Goal: Contribute content: Contribute content

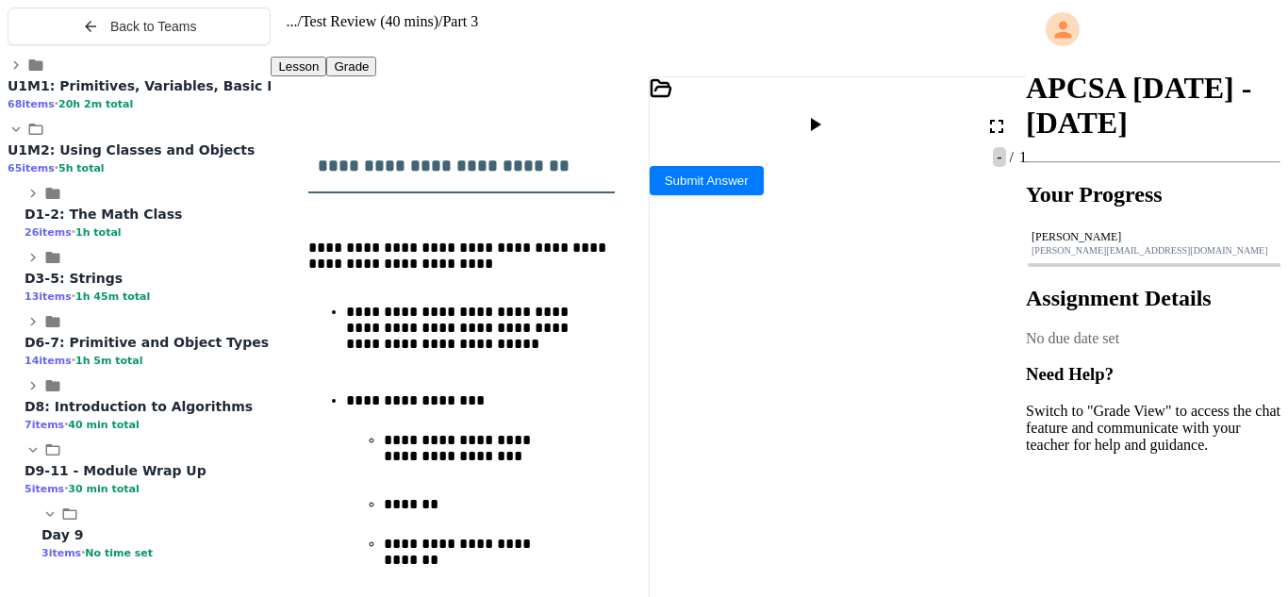
scroll to position [535, 0]
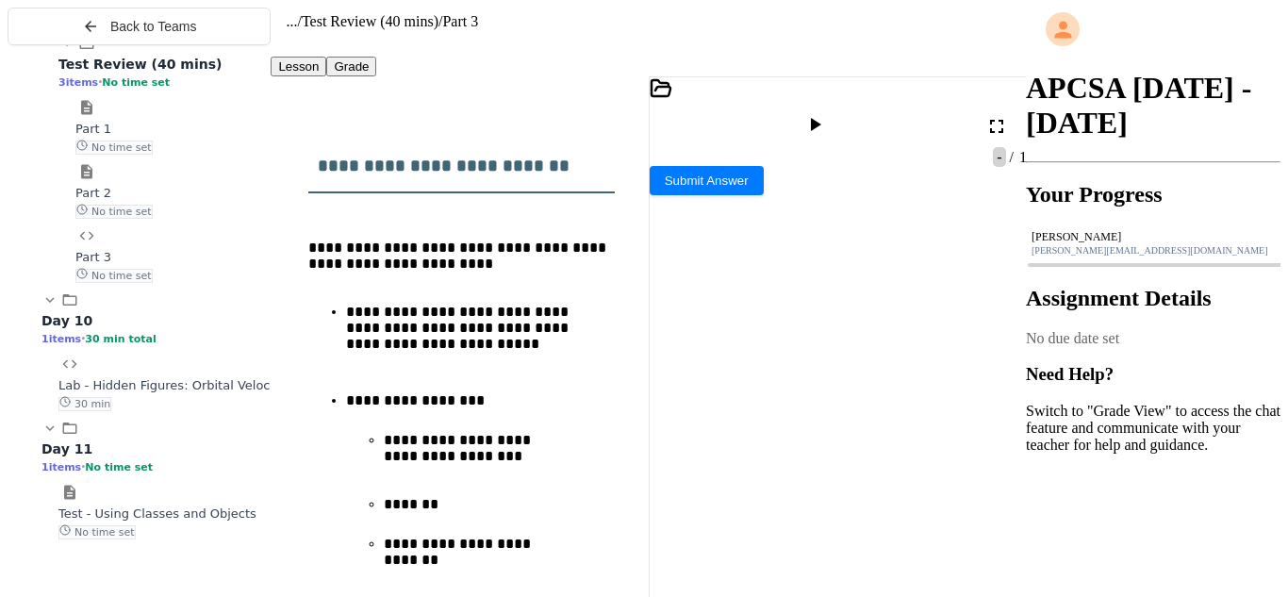
click at [189, 539] on div "Test - Using Classes and Objects No time set" at bounding box center [164, 521] width 212 height 35
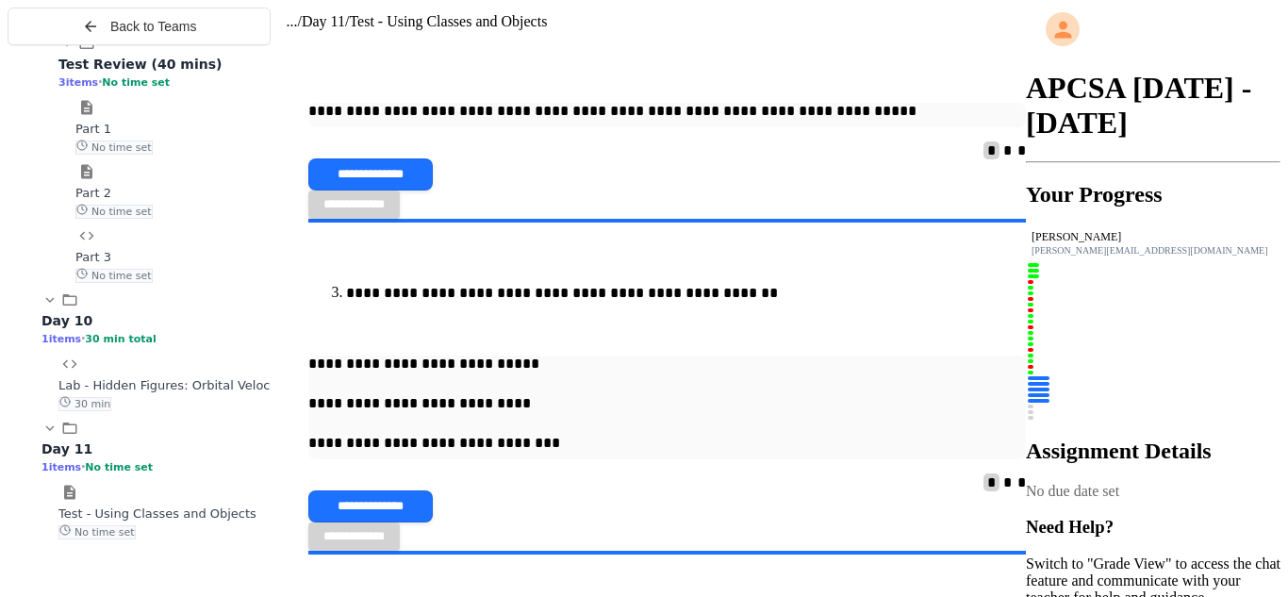
scroll to position [13912, 0]
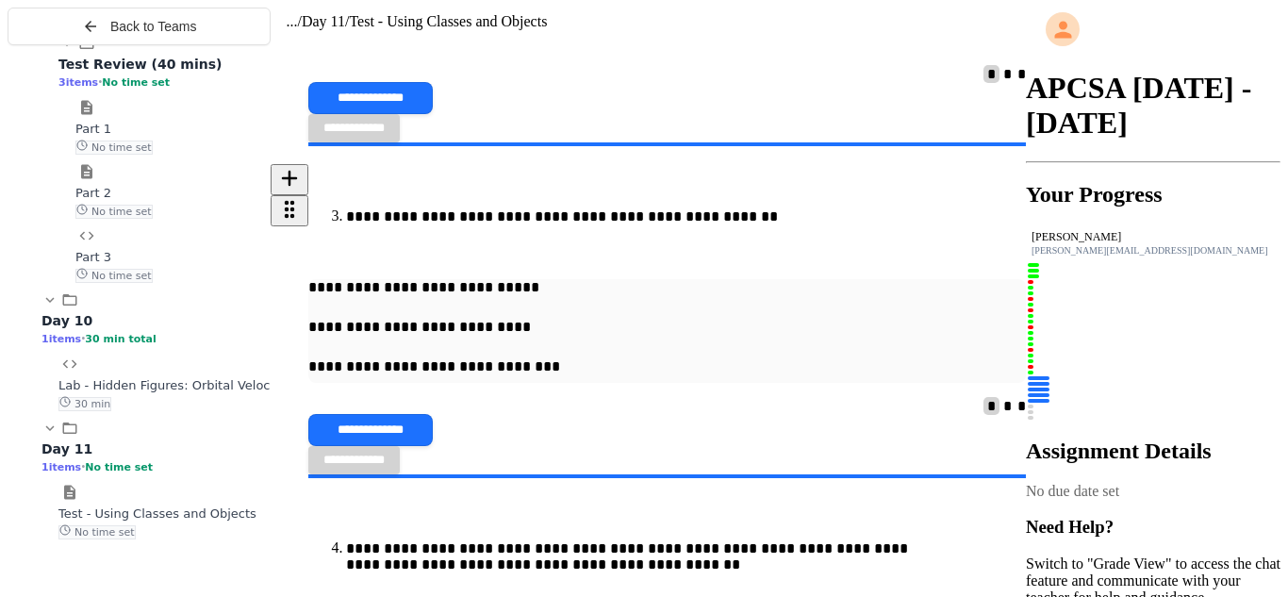
drag, startPoint x: 341, startPoint y: 326, endPoint x: 628, endPoint y: 404, distance: 297.1
drag, startPoint x: 345, startPoint y: 331, endPoint x: 507, endPoint y: 401, distance: 176.5
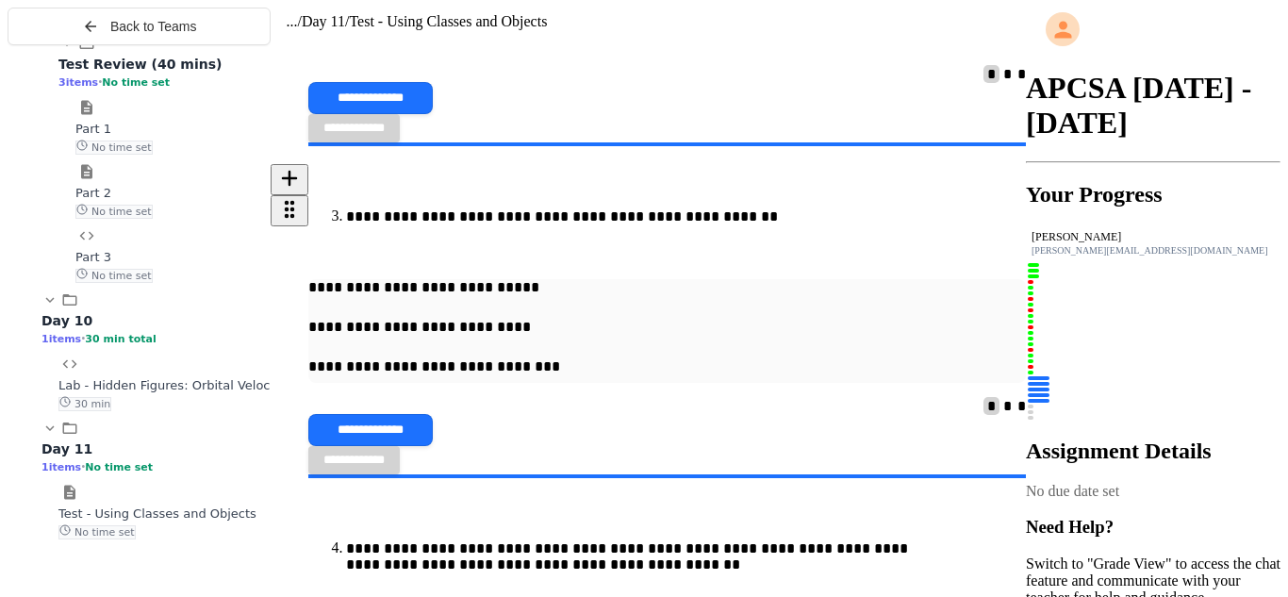
drag, startPoint x: 419, startPoint y: 328, endPoint x: 542, endPoint y: 328, distance: 123.5
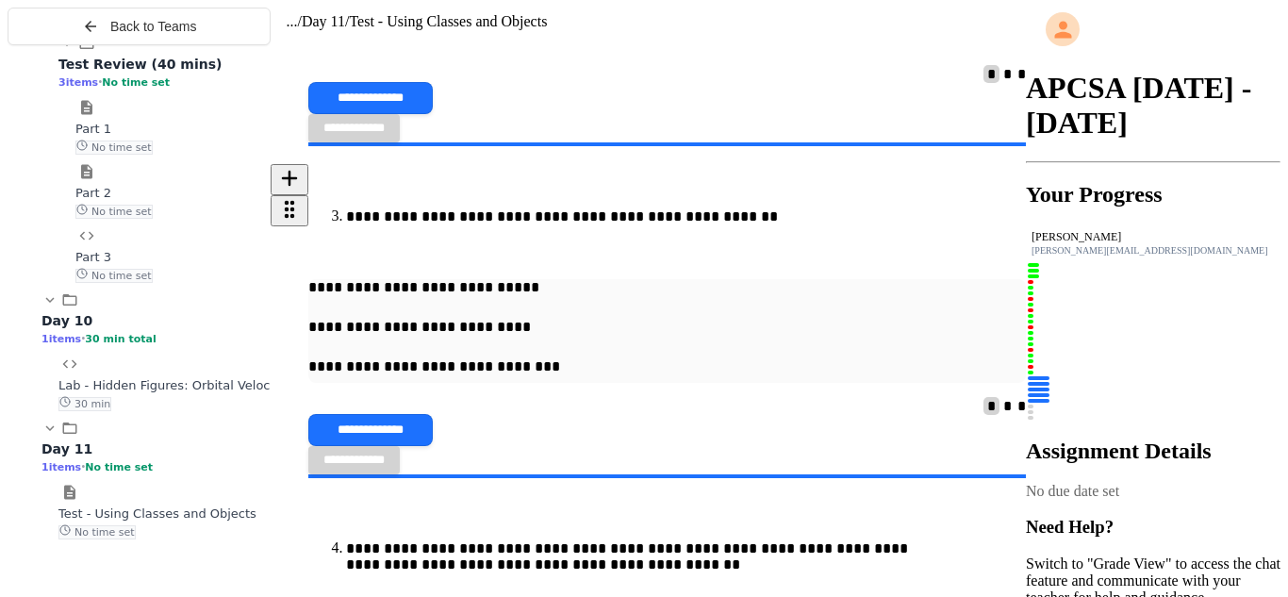
drag, startPoint x: 343, startPoint y: 425, endPoint x: 569, endPoint y: 431, distance: 226.3
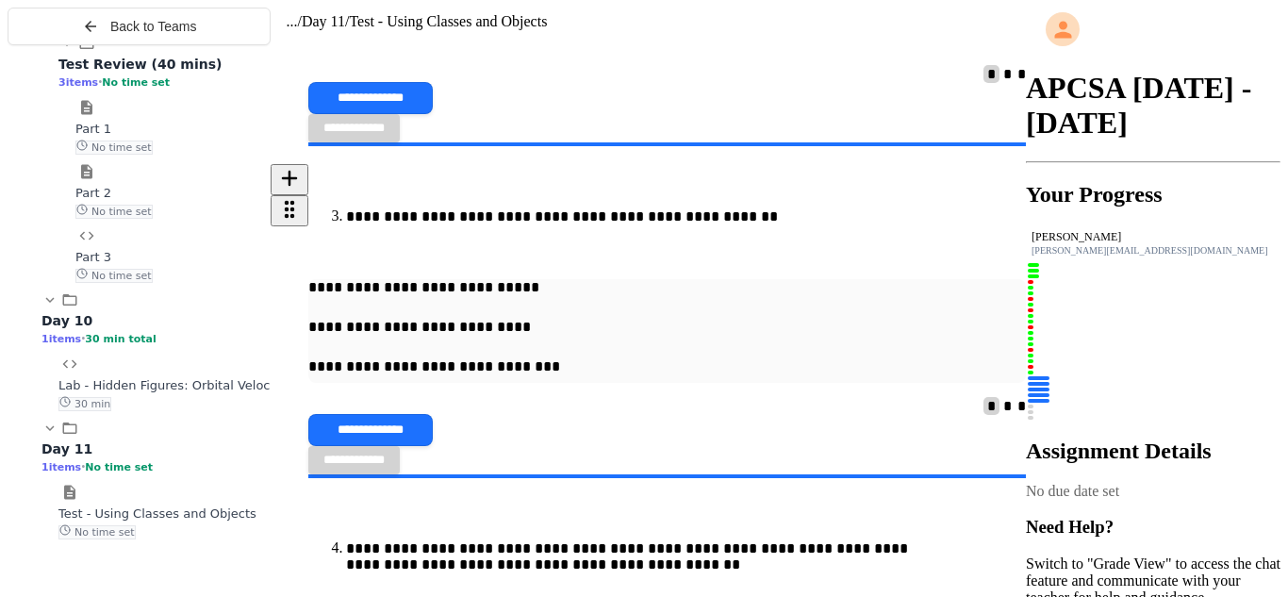
drag, startPoint x: 339, startPoint y: 452, endPoint x: 673, endPoint y: 455, distance: 333.7
drag, startPoint x: 346, startPoint y: 453, endPoint x: 628, endPoint y: 478, distance: 283.0
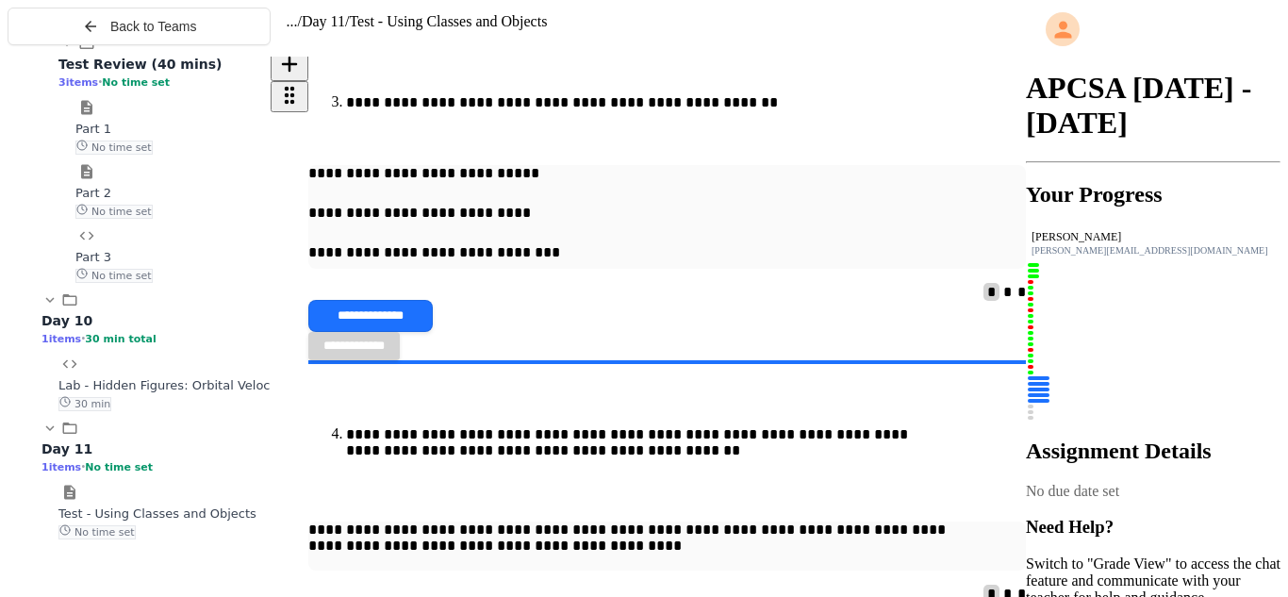
scroll to position [14033, 0]
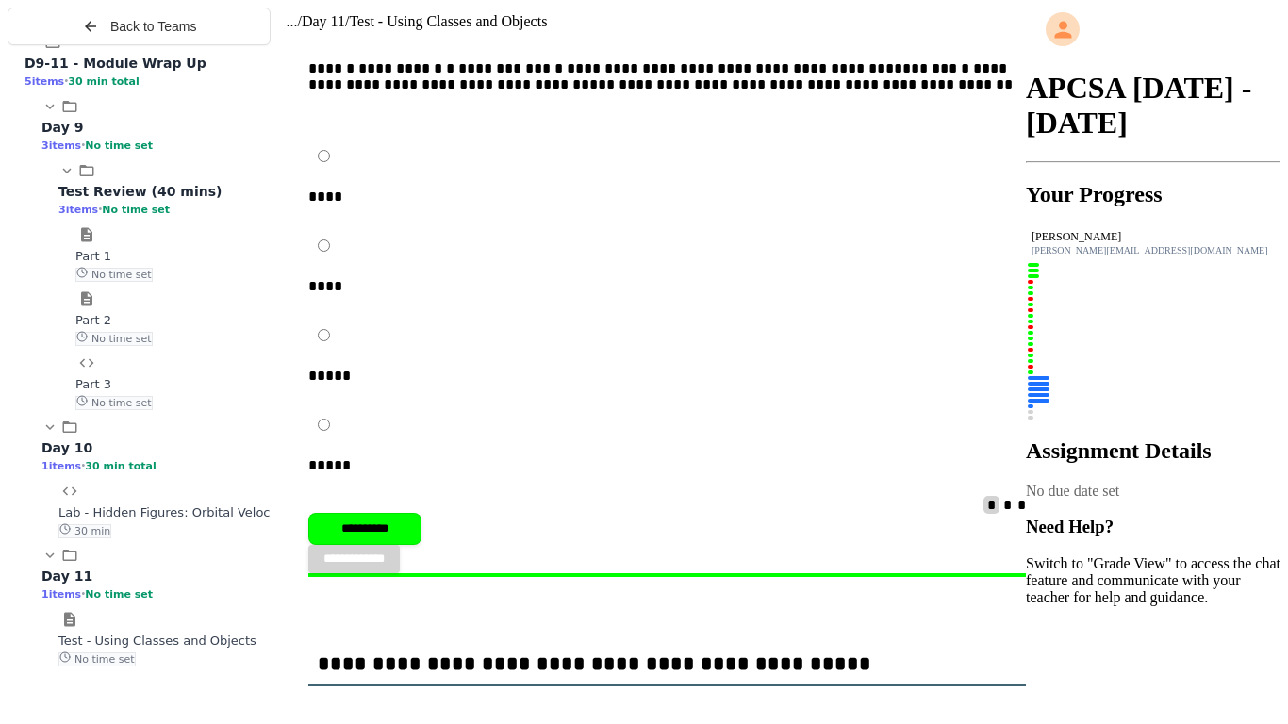
scroll to position [12785, 0]
